Goal: Find specific page/section: Find specific page/section

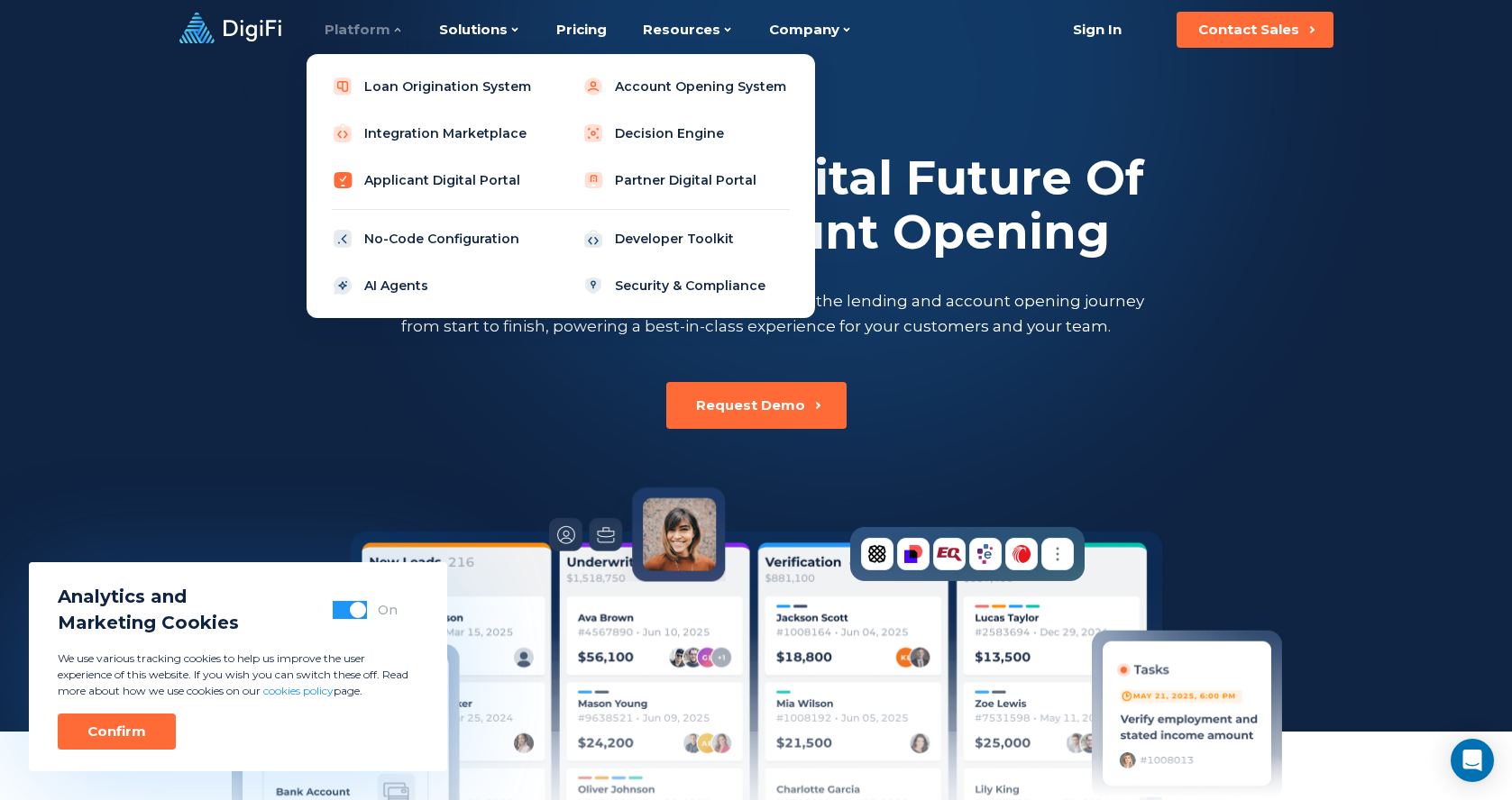
click at [379, 173] on link "Applicant Digital Portal" at bounding box center [436, 180] width 229 height 36
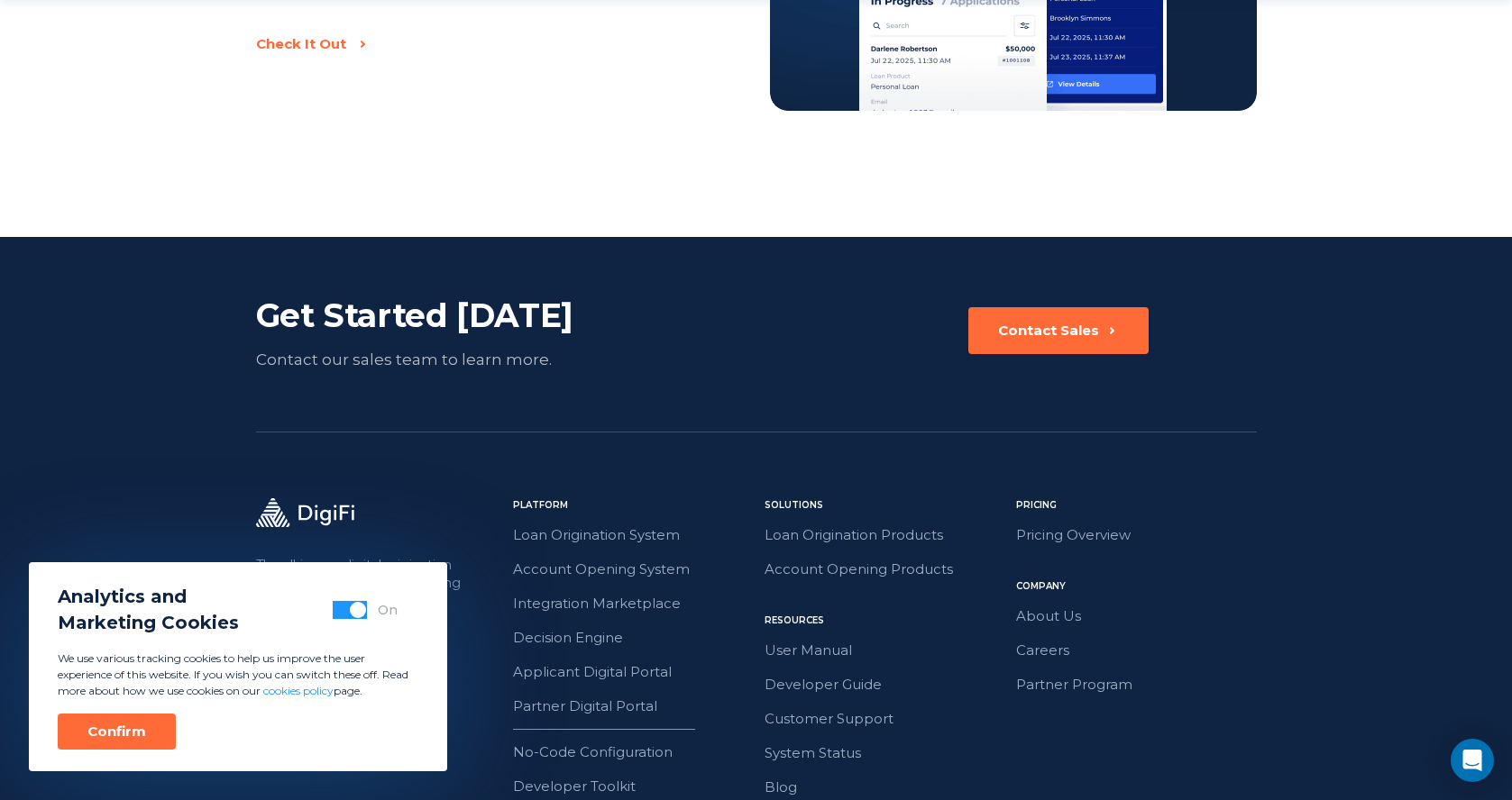
scroll to position [3130, 0]
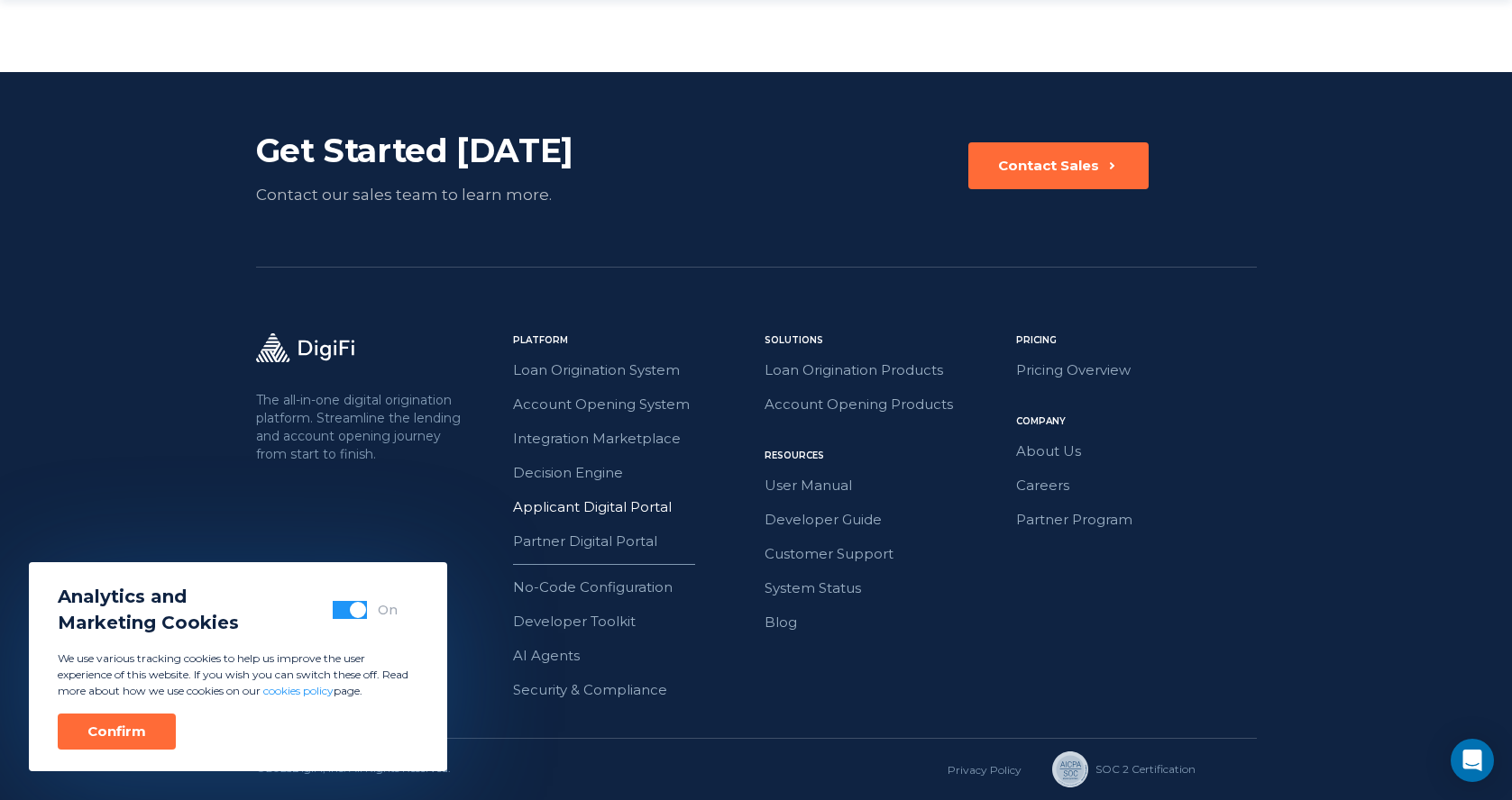
click at [582, 500] on link "Applicant Digital Portal" at bounding box center [634, 507] width 241 height 23
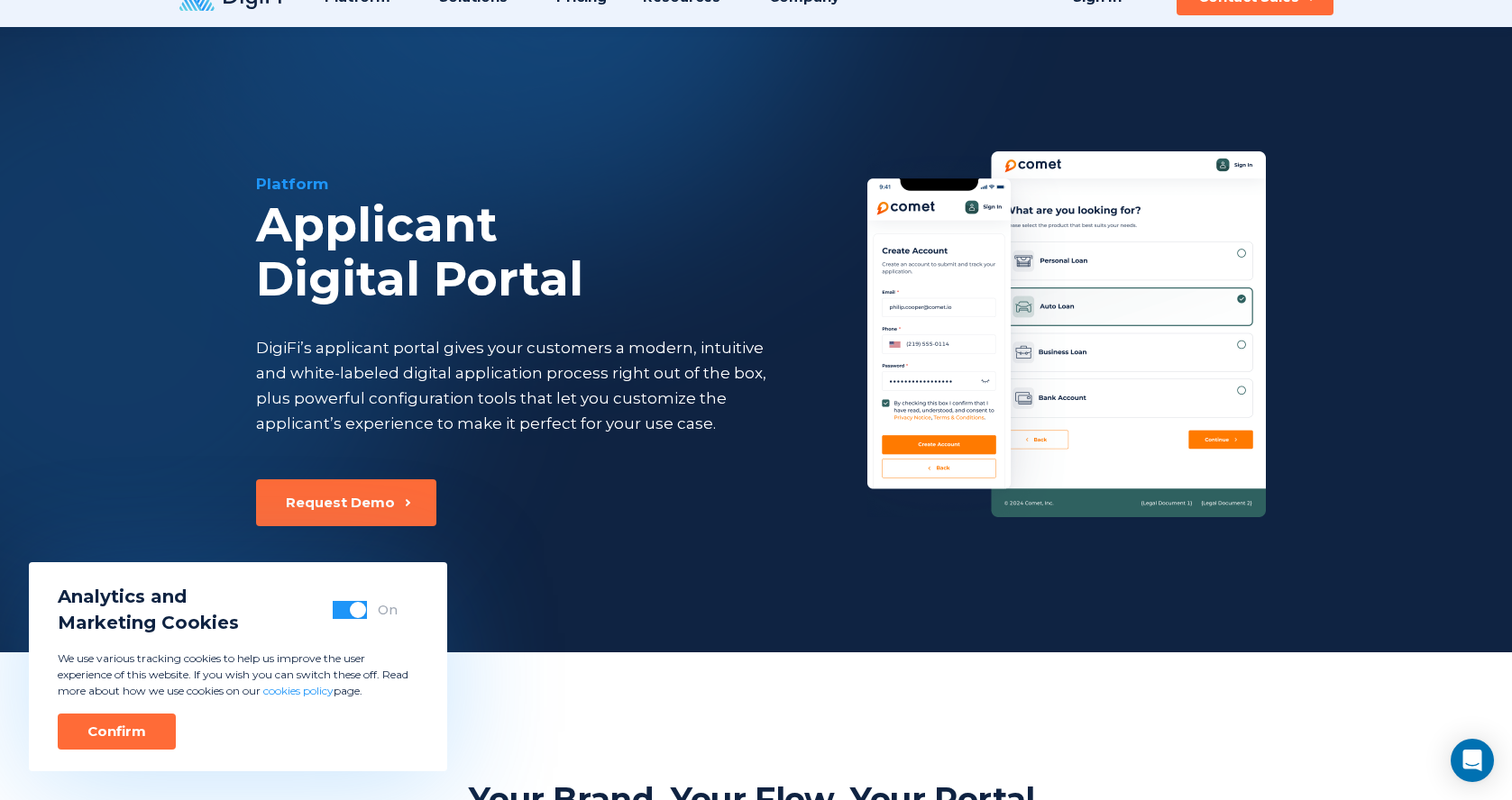
scroll to position [37, 0]
